Goal: Ask a question

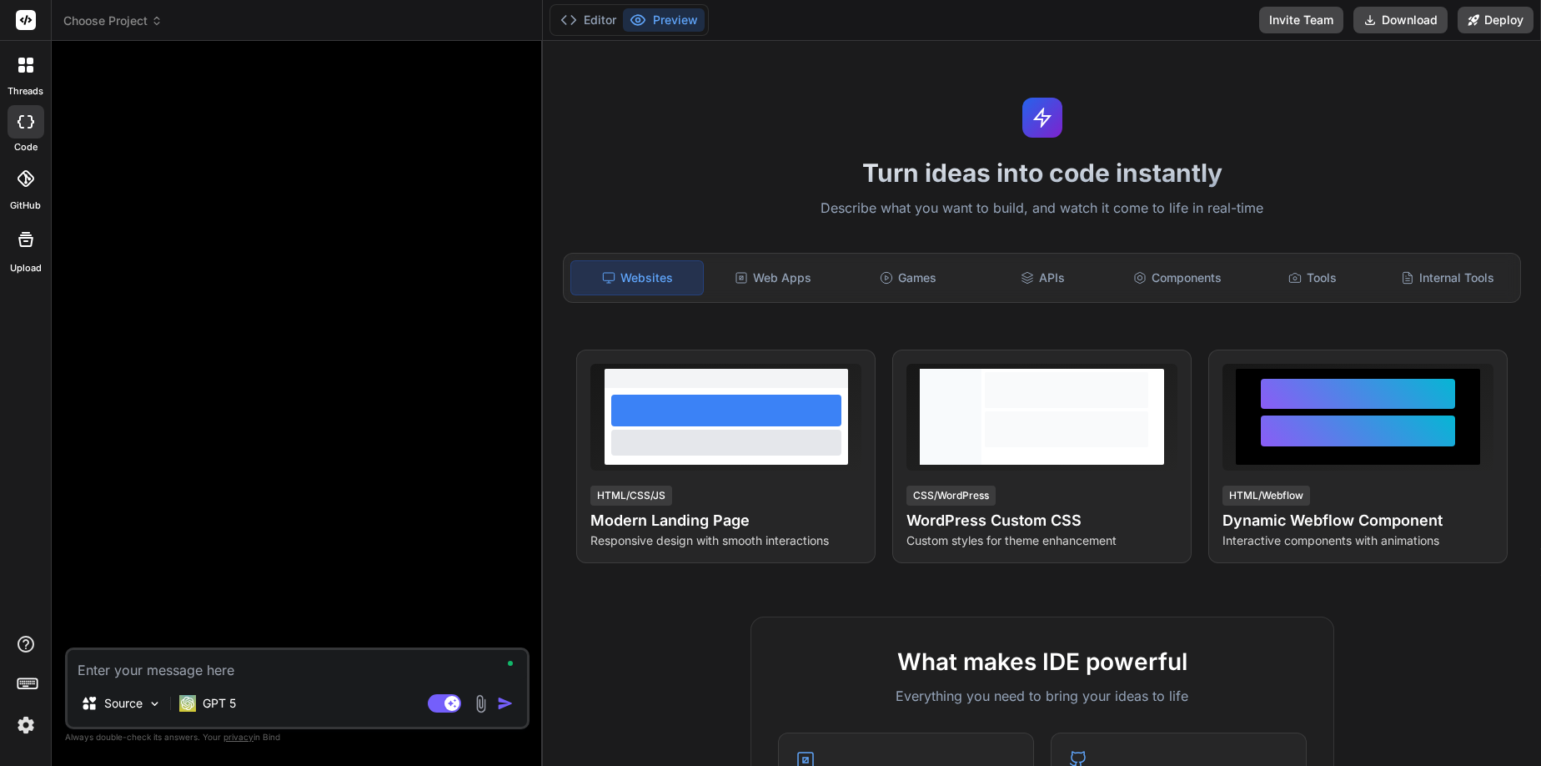
type textarea "x"
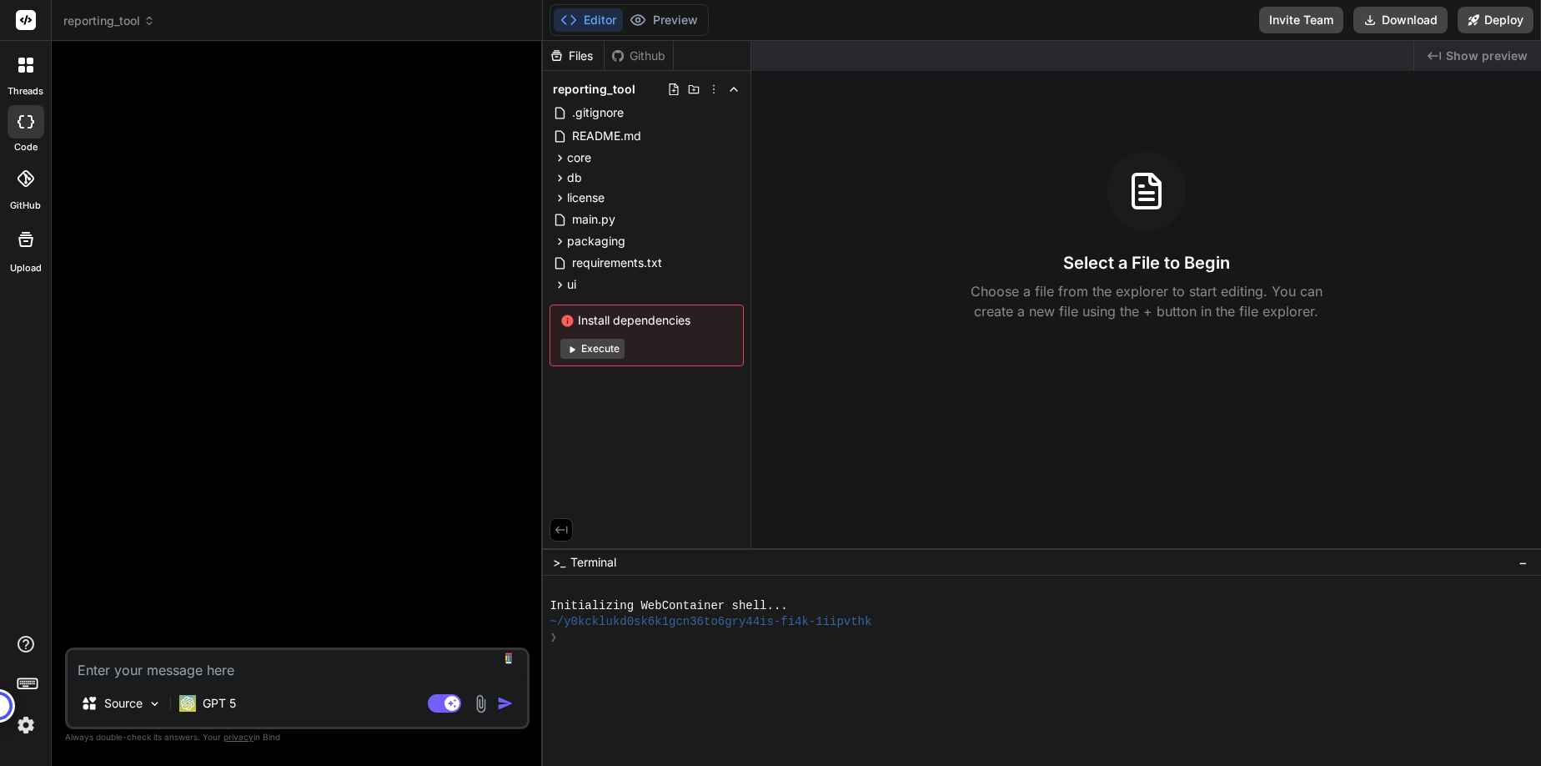
click at [215, 668] on textarea at bounding box center [298, 665] width 460 height 30
click at [255, 665] on textarea at bounding box center [298, 665] width 460 height 30
click at [299, 670] on textarea at bounding box center [298, 665] width 460 height 30
type textarea "ca"
type textarea "x"
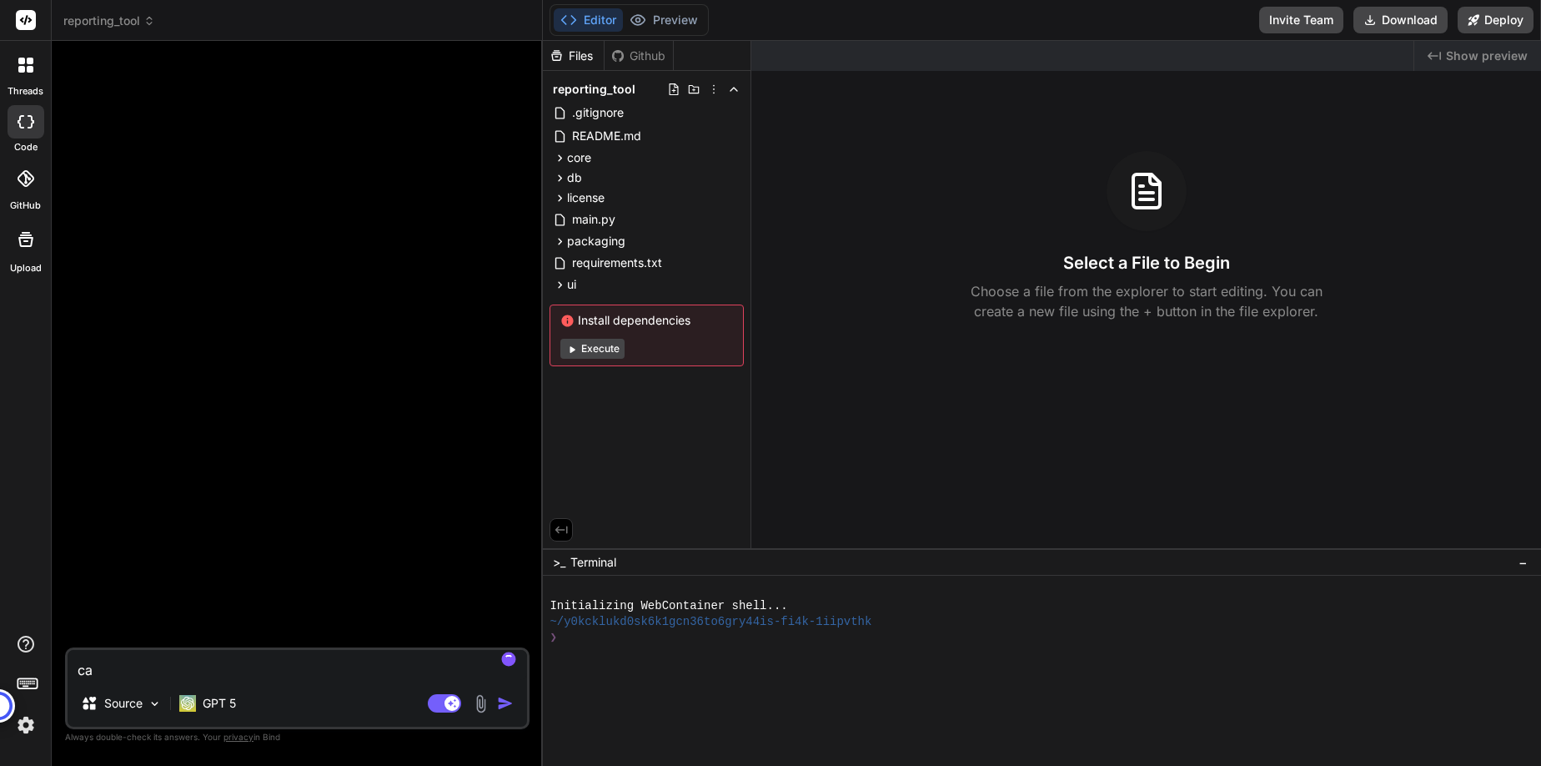
type textarea "can"
type textarea "x"
type textarea "can"
type textarea "x"
type textarea "can y"
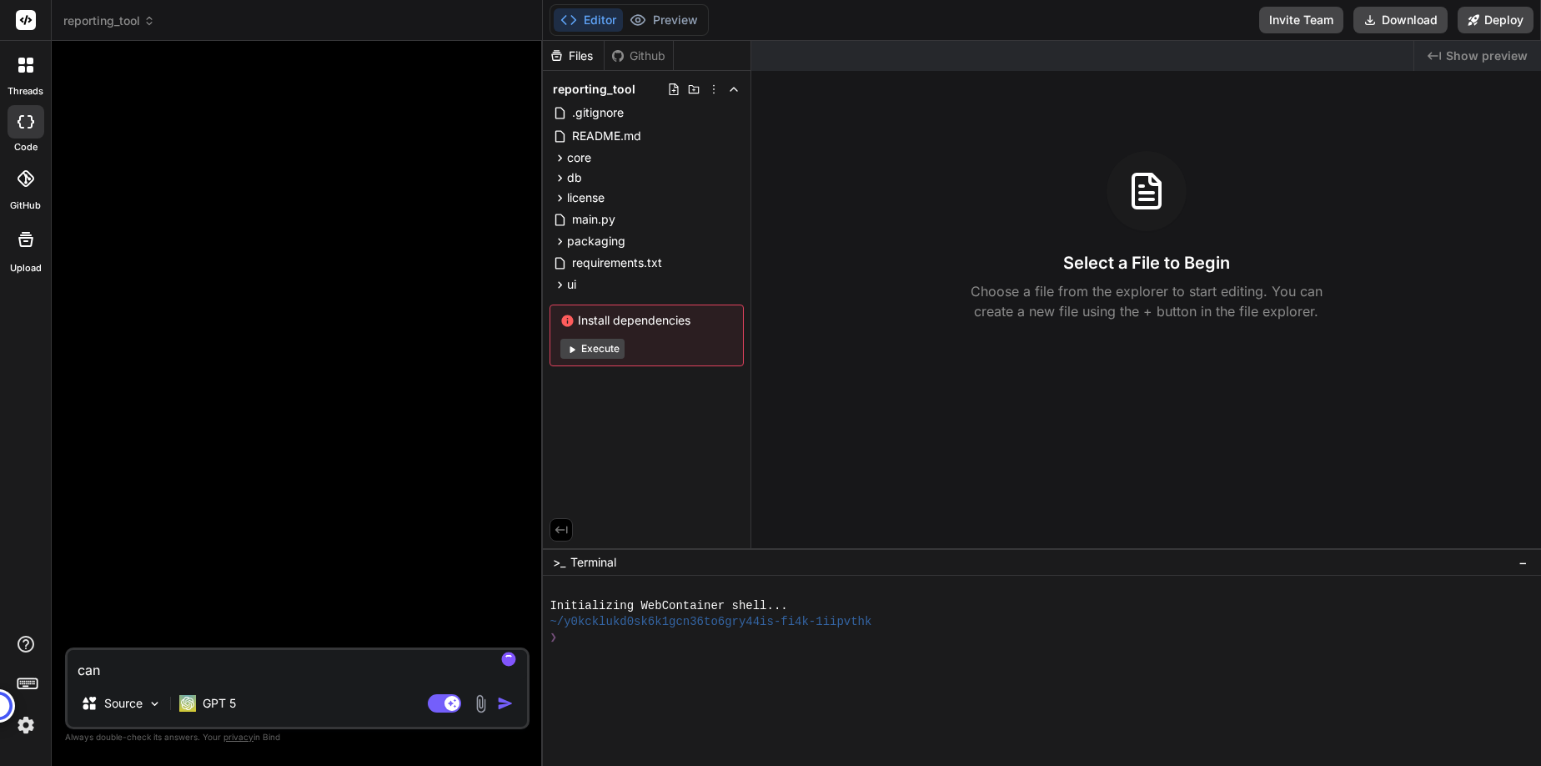
type textarea "x"
type textarea "can yo"
type textarea "x"
type textarea "can you"
type textarea "x"
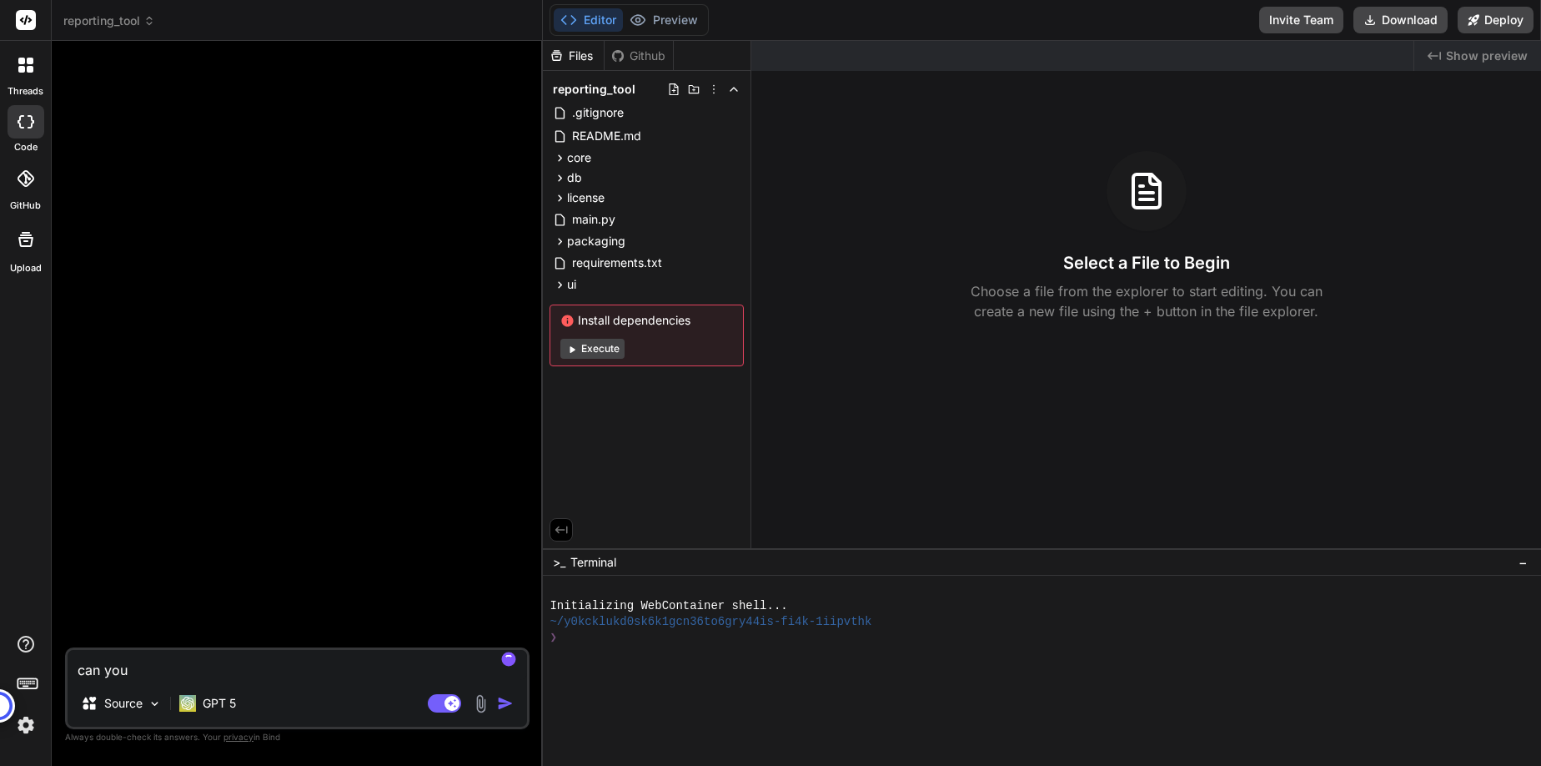
type textarea "can you"
type textarea "x"
type textarea "can you t"
type textarea "x"
type textarea "can you te"
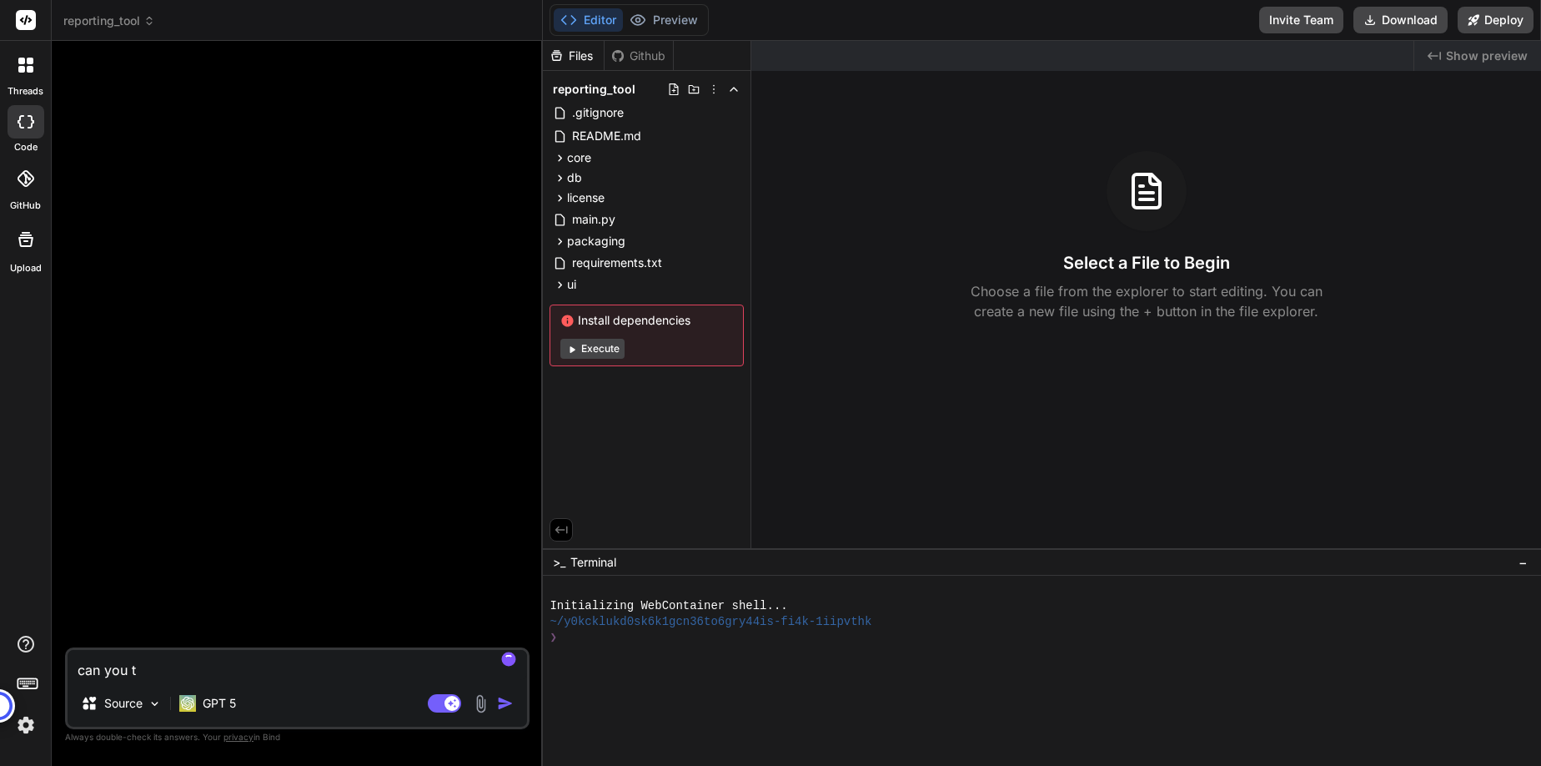
type textarea "x"
type textarea "can you tel"
type textarea "x"
type textarea "can you tell"
type textarea "x"
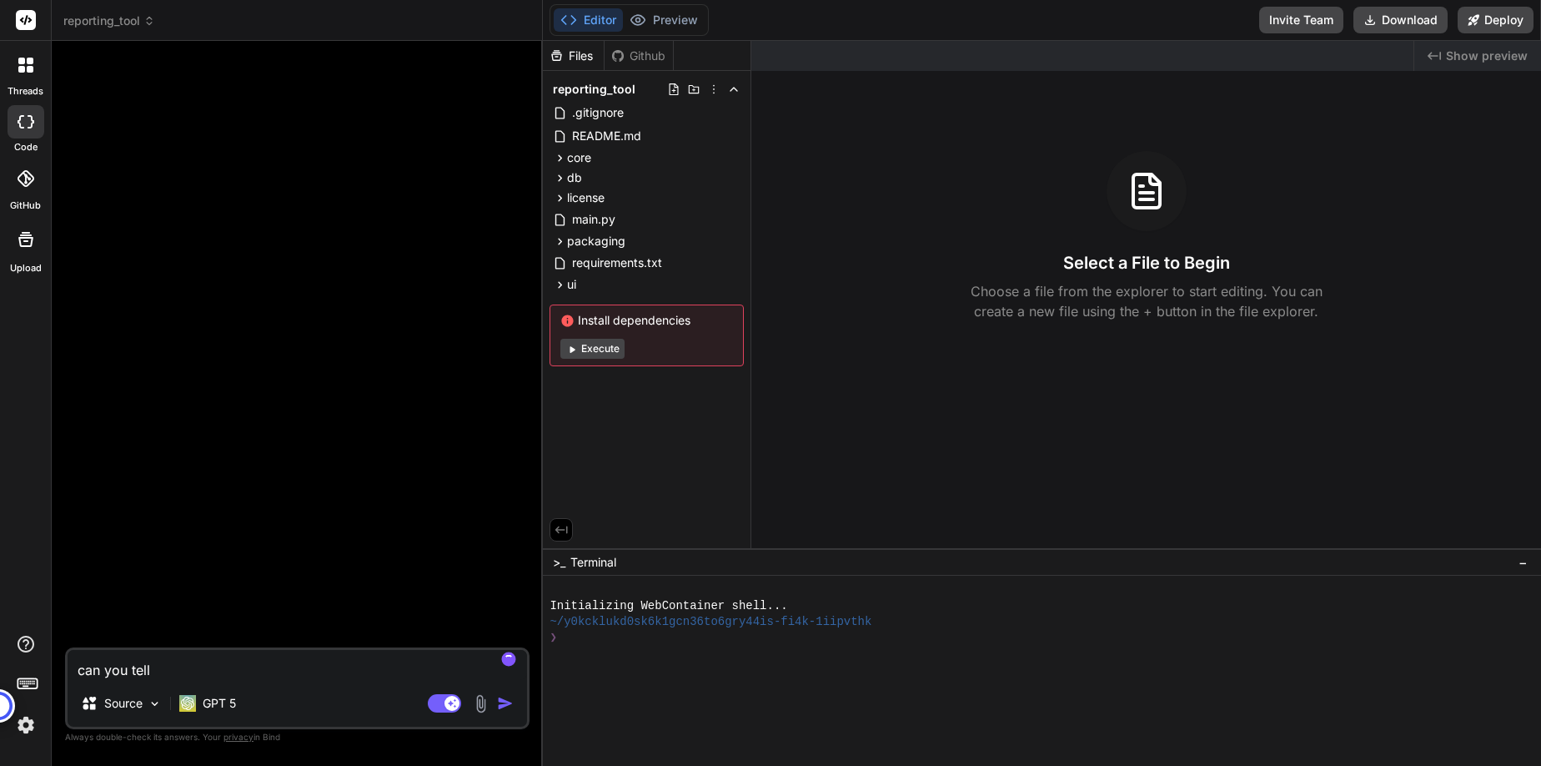
type textarea "can you tell e"
type textarea "x"
type textarea "can you tell"
type textarea "x"
type textarea "can you tell m"
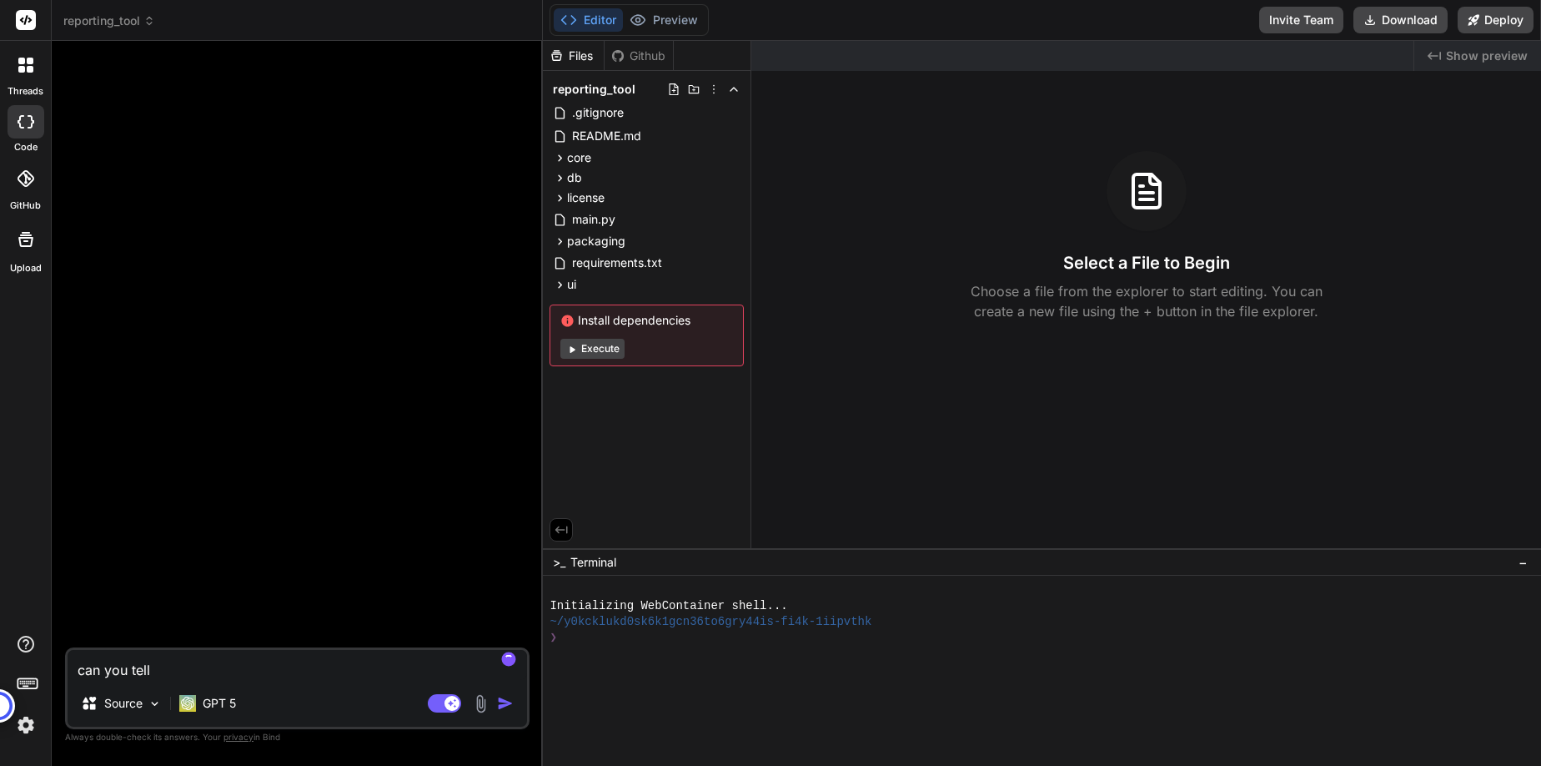
type textarea "x"
type textarea "can you tell me"
type textarea "x"
type textarea "can you tell me"
type textarea "x"
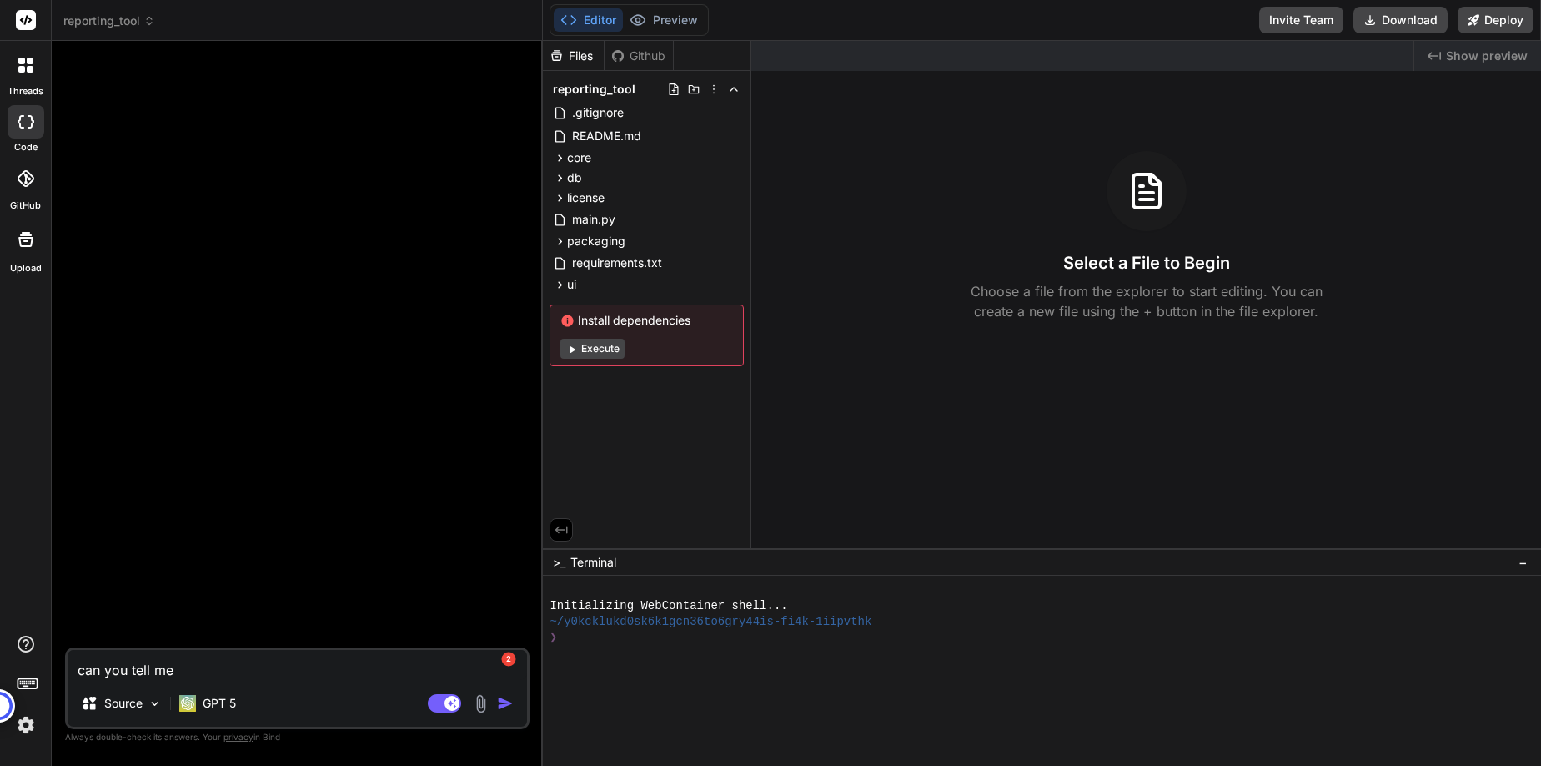
type textarea "can you tell me"
type textarea "x"
type textarea "can you tell m"
type textarea "x"
type textarea "can you tell"
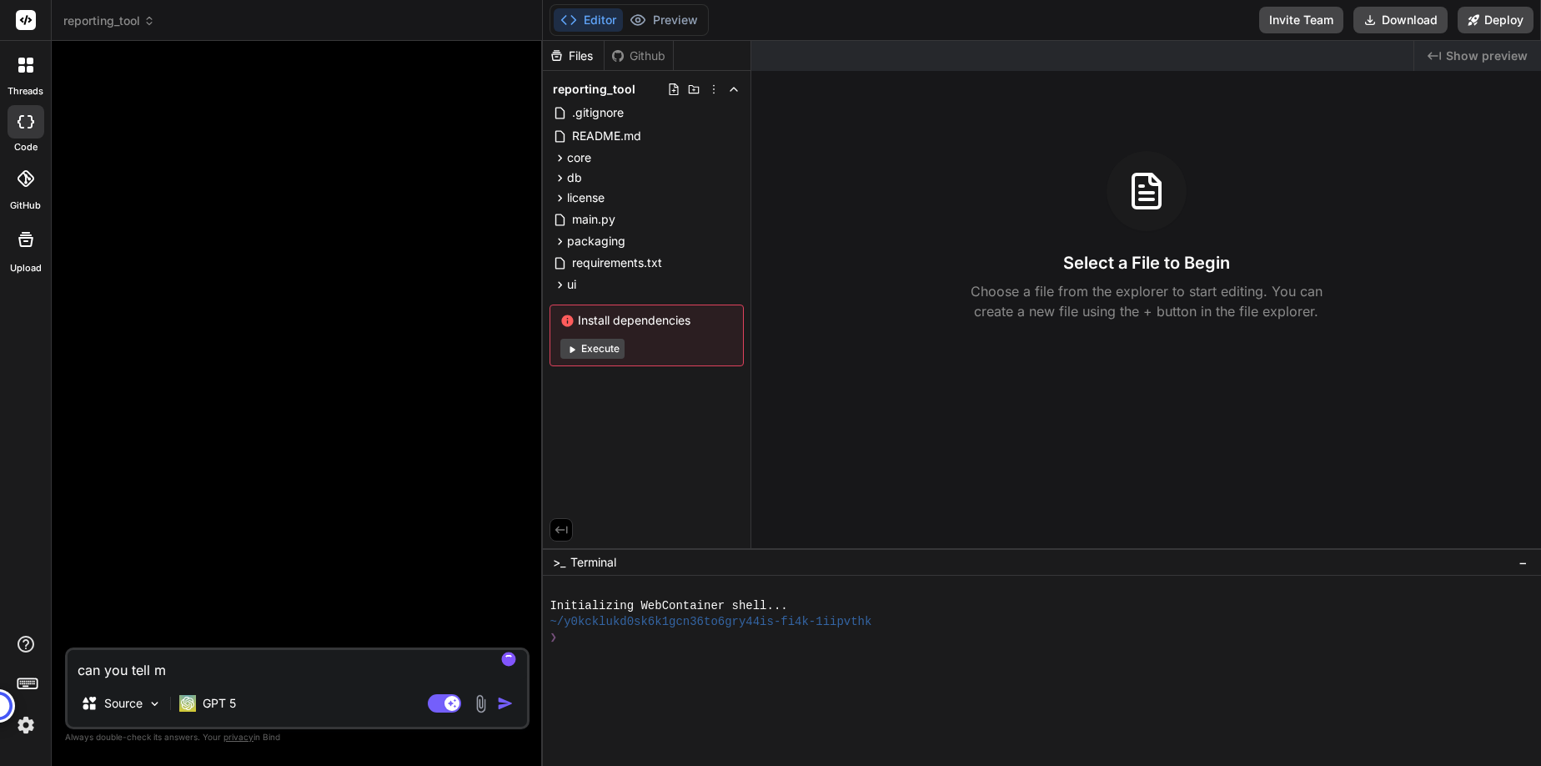
type textarea "x"
type textarea "can you tell"
type textarea "x"
type textarea "can you tel"
type textarea "x"
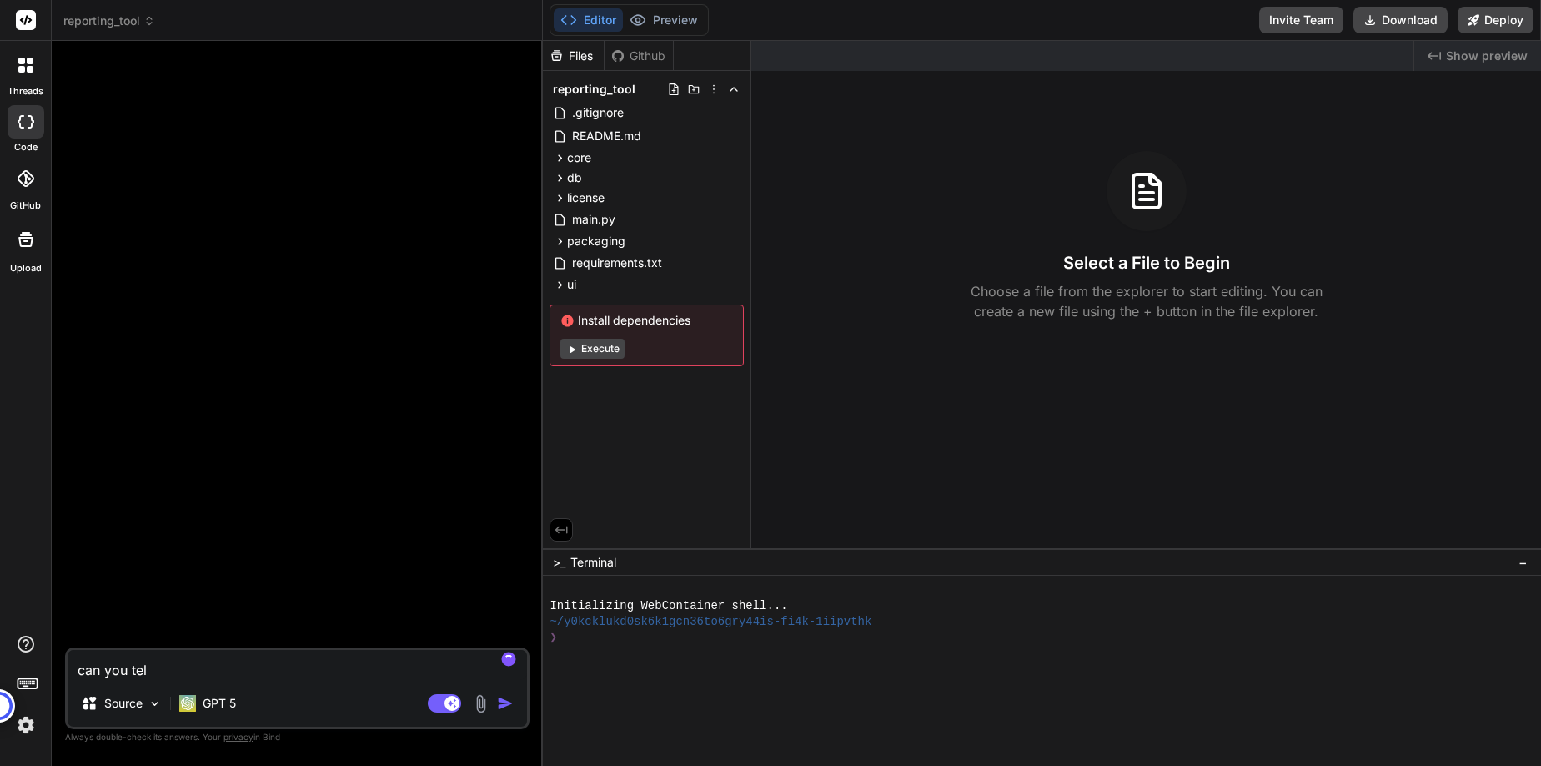
type textarea "can you te"
type textarea "x"
type textarea "can you t"
type textarea "x"
type textarea "can you"
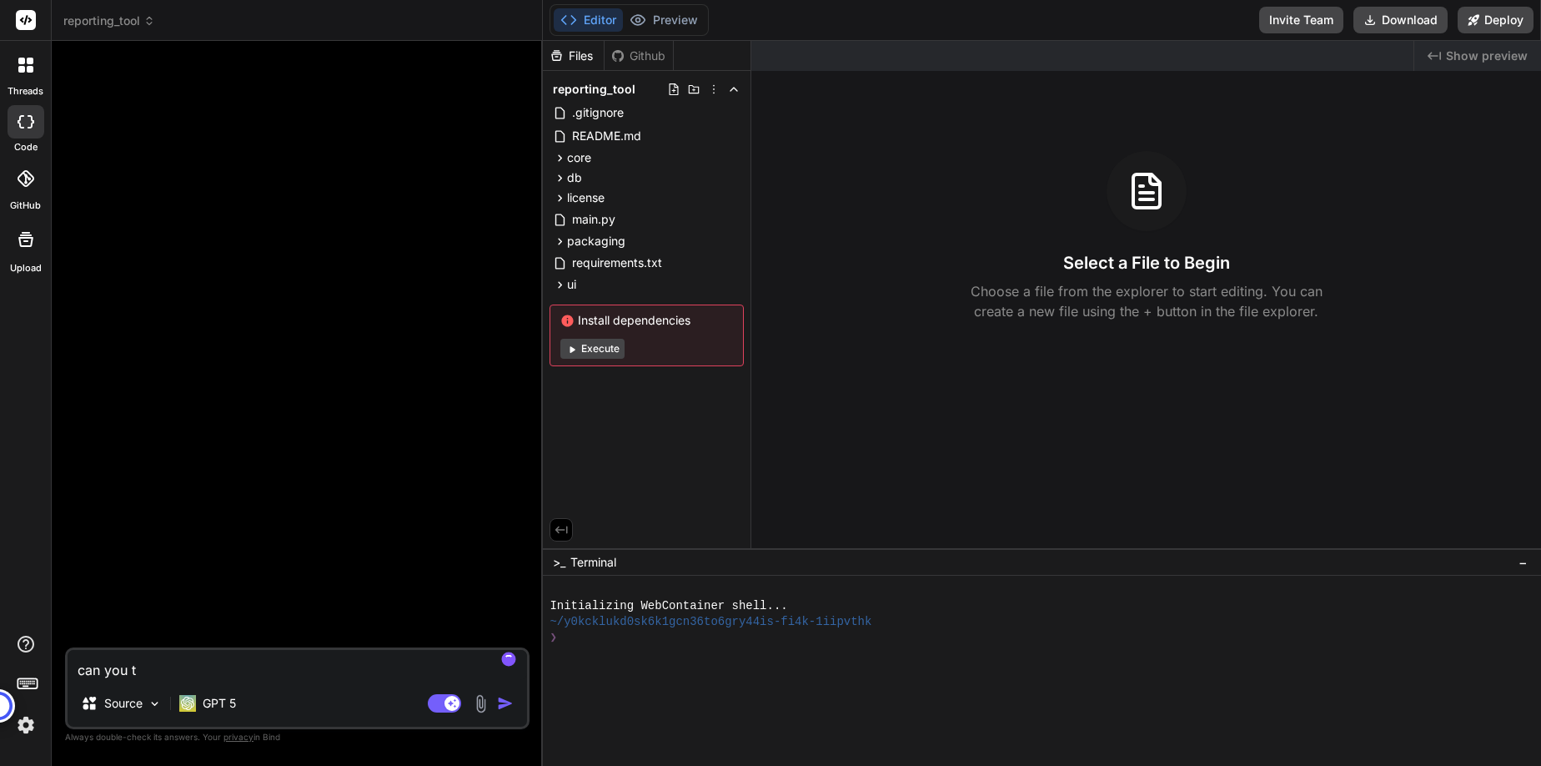
type textarea "x"
type textarea "can you"
type textarea "x"
type textarea "can yo"
type textarea "x"
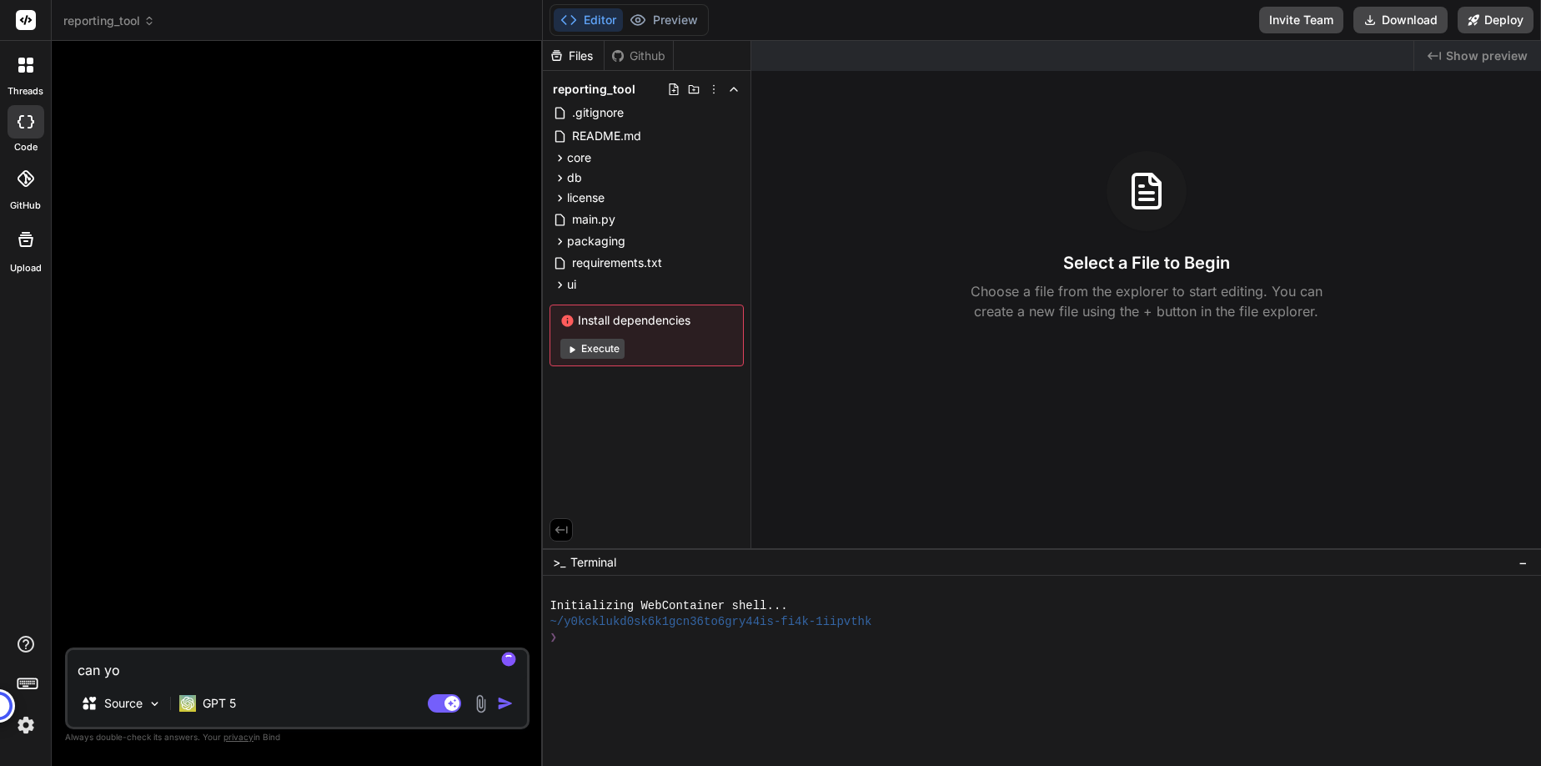
type textarea "can y"
type textarea "x"
type textarea "can"
type textarea "x"
type textarea "can"
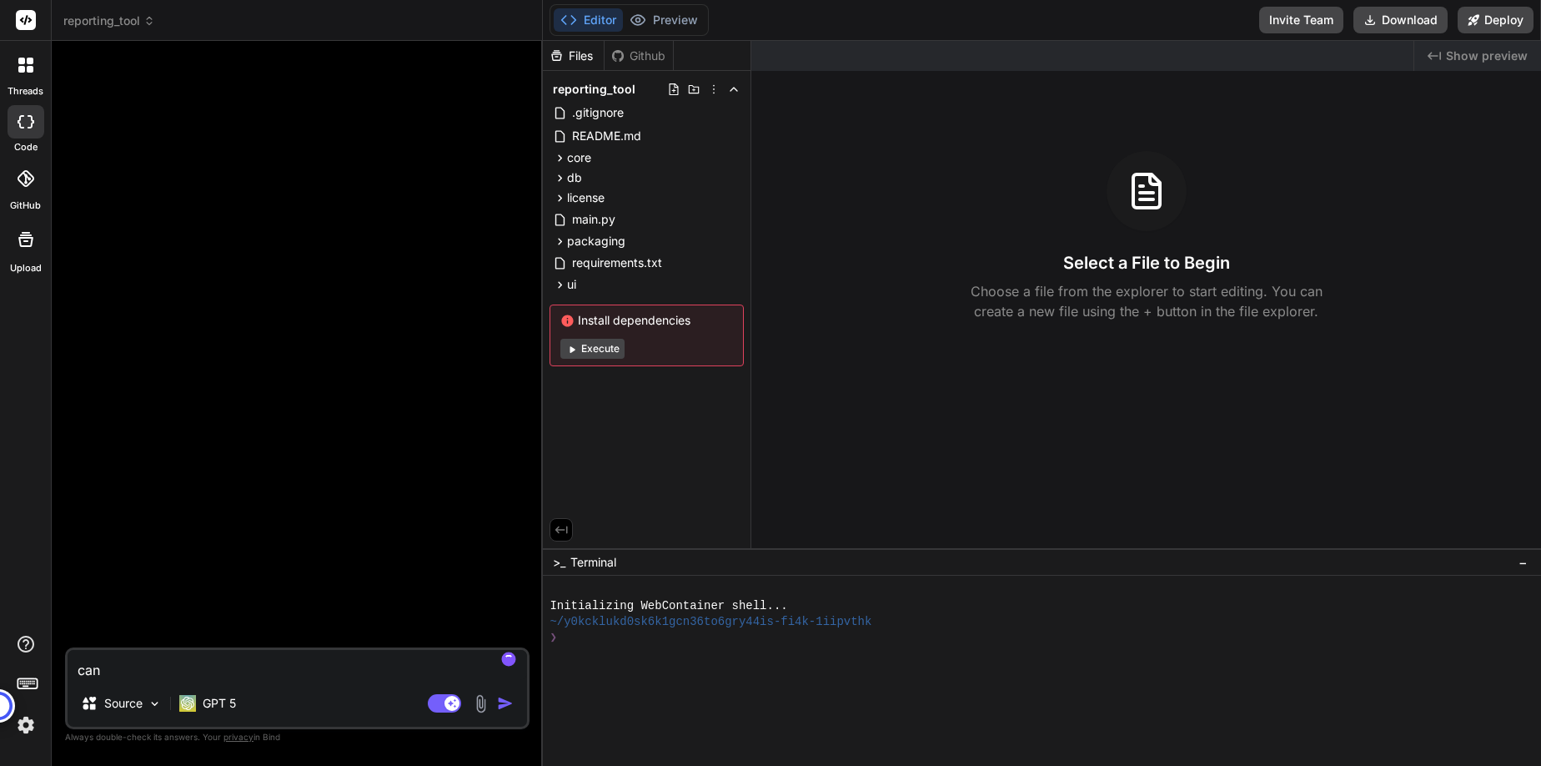
type textarea "x"
type textarea "ca"
type textarea "x"
type textarea "c"
type textarea "x"
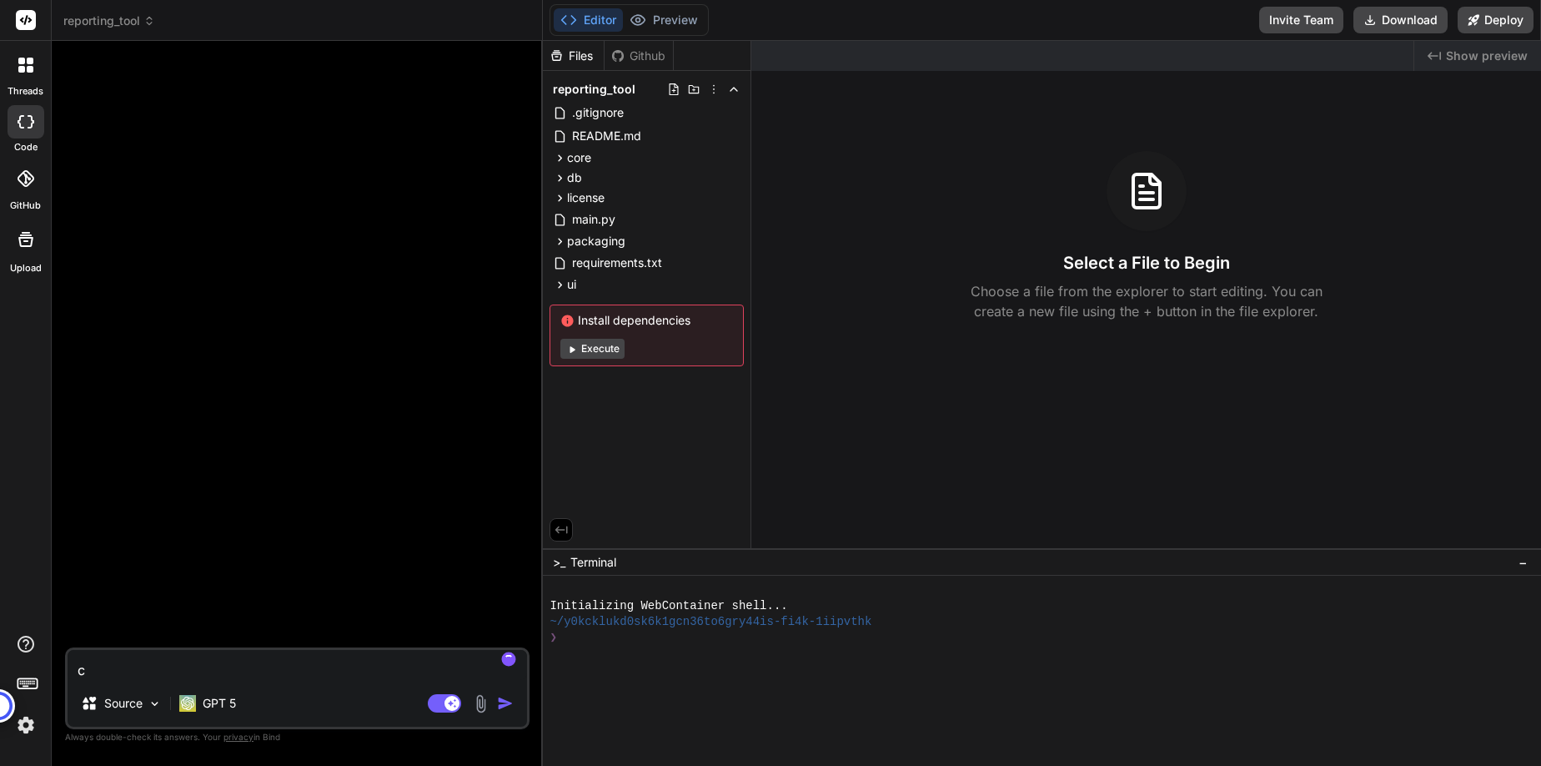
type textarea "x"
